Goal: Task Accomplishment & Management: Complete application form

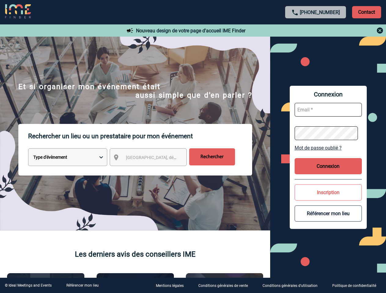
click at [193, 147] on p "Rechercher un lieu ou un prestataire pour mon événement" at bounding box center [140, 136] width 224 height 24
click at [366, 12] on p "Contact" at bounding box center [366, 12] width 29 height 12
click at [315, 31] on div at bounding box center [316, 30] width 136 height 7
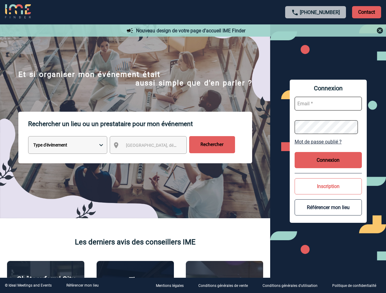
click at [154, 159] on div at bounding box center [161, 122] width 322 height 244
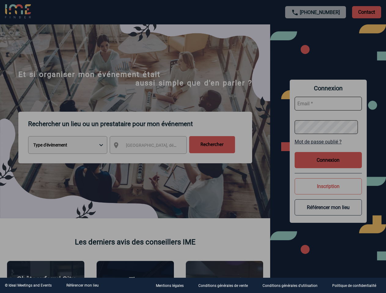
click at [328, 148] on div at bounding box center [193, 146] width 386 height 293
click at [328, 166] on button "Connexion" at bounding box center [327, 160] width 67 height 16
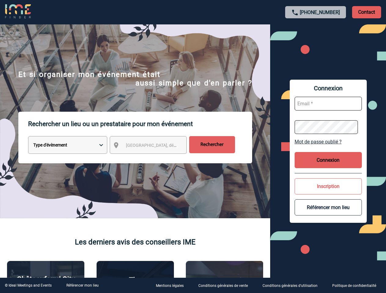
click at [328, 192] on button "Inscription" at bounding box center [327, 186] width 67 height 16
click at [268, 204] on div at bounding box center [134, 102] width 268 height 204
click at [82, 286] on link "Référencer mon lieu" at bounding box center [82, 285] width 32 height 4
